Goal: Task Accomplishment & Management: Use online tool/utility

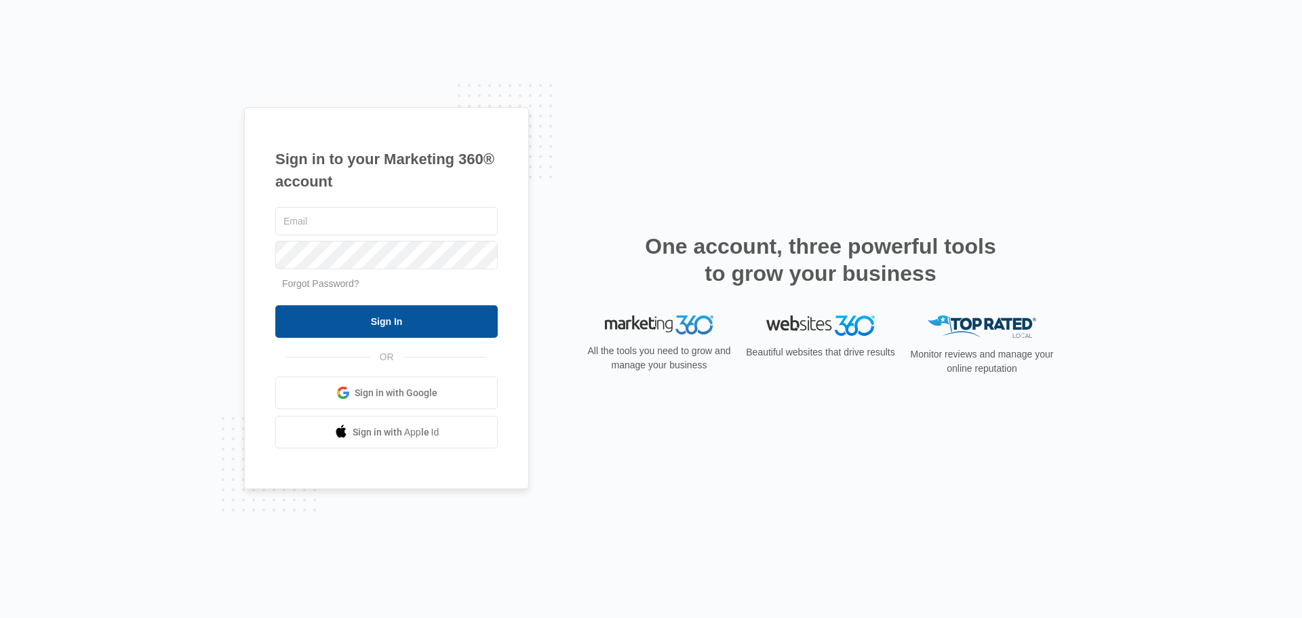
type input "[PERSON_NAME][EMAIL_ADDRESS][DOMAIN_NAME]"
click at [366, 328] on input "Sign In" at bounding box center [386, 321] width 222 height 33
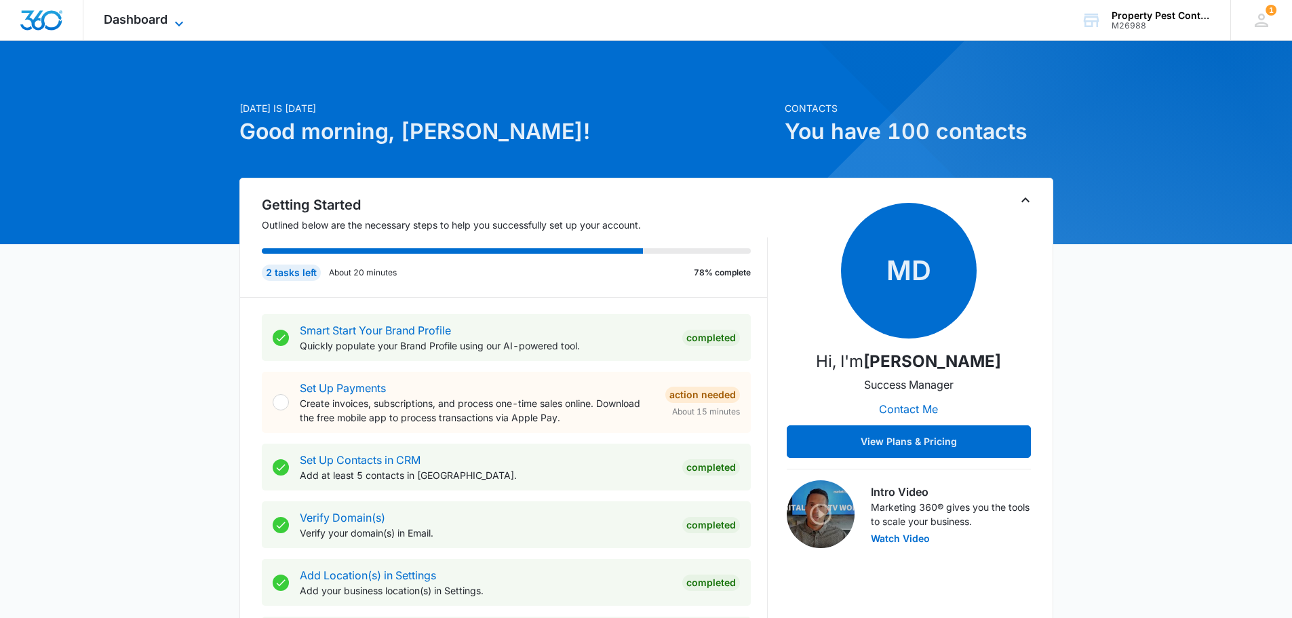
click at [187, 24] on icon at bounding box center [179, 24] width 16 height 16
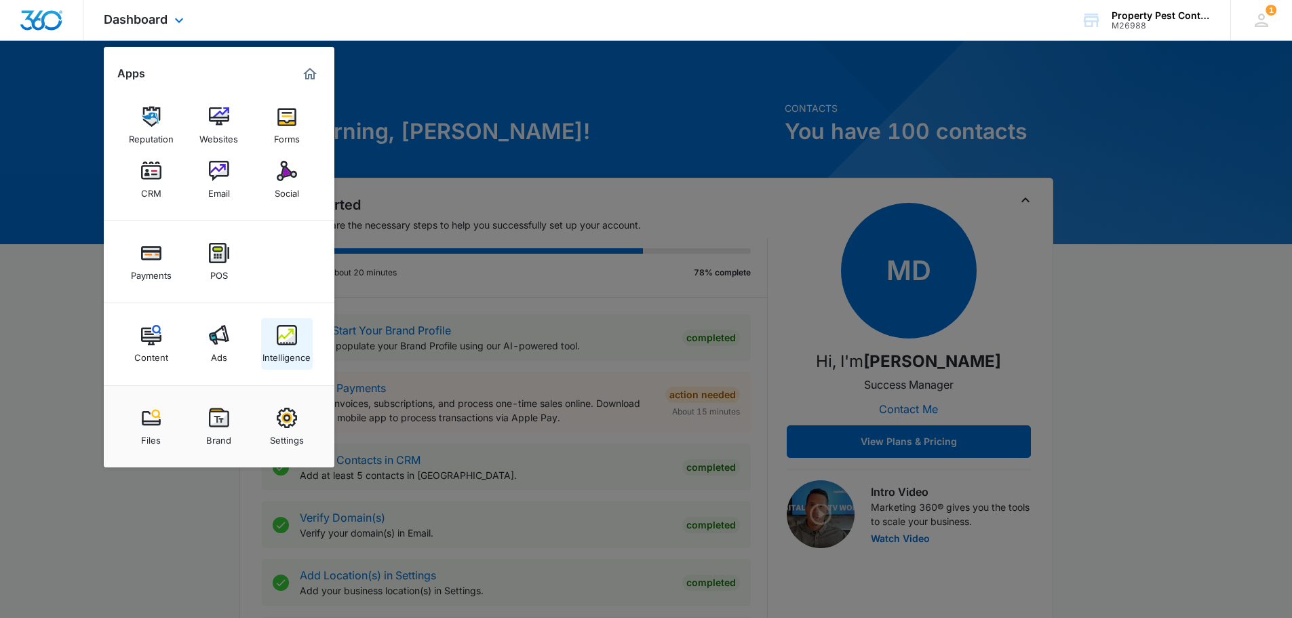
click at [285, 337] on img at bounding box center [287, 335] width 20 height 20
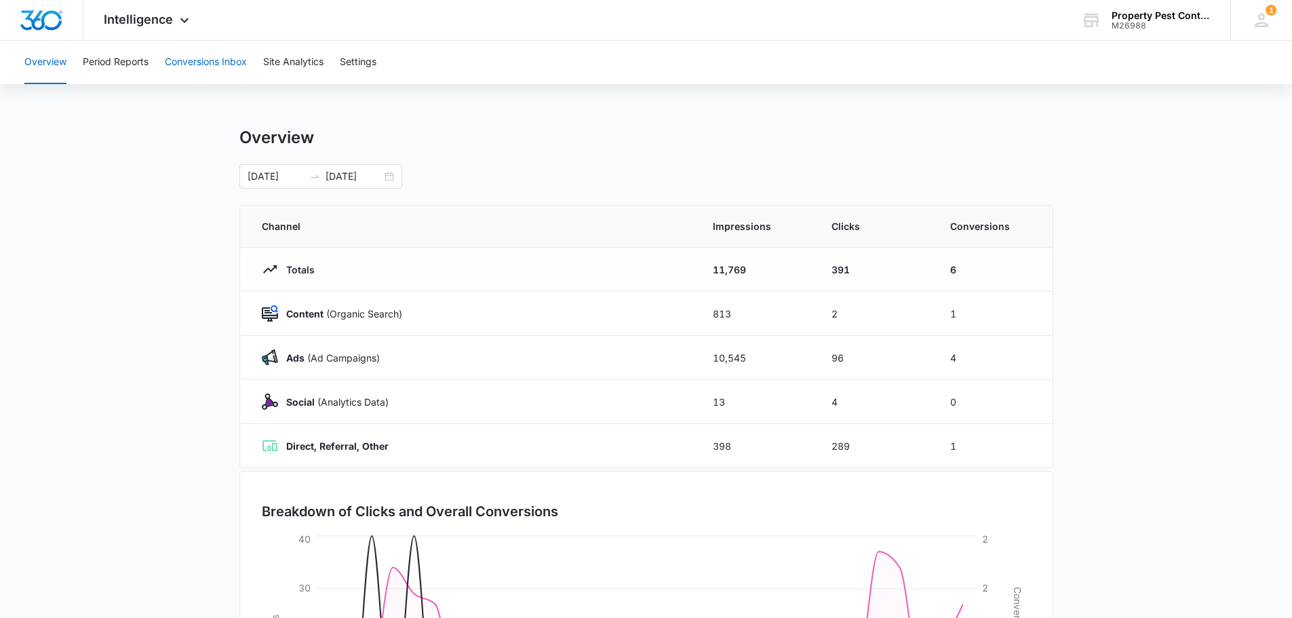
click at [228, 56] on button "Conversions Inbox" at bounding box center [206, 62] width 82 height 43
